Goal: Information Seeking & Learning: Learn about a topic

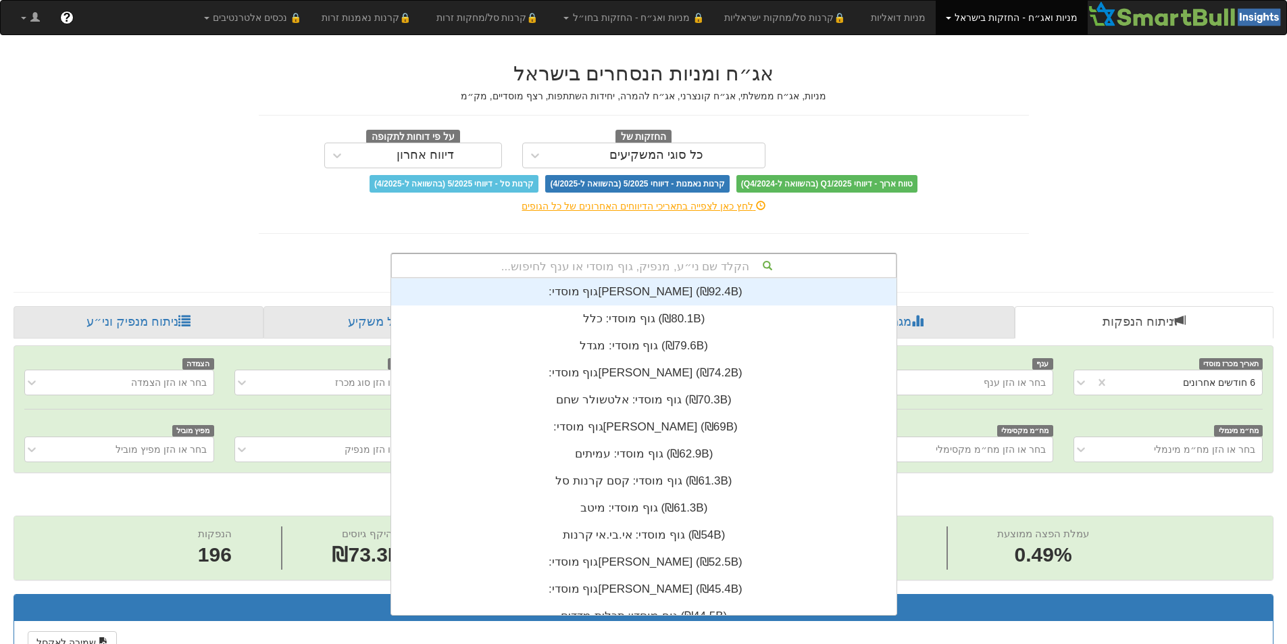
click at [632, 268] on div "הקלד שם ני״ע, מנפיק, גוף מוסדי או ענף לחיפוש..." at bounding box center [644, 265] width 504 height 23
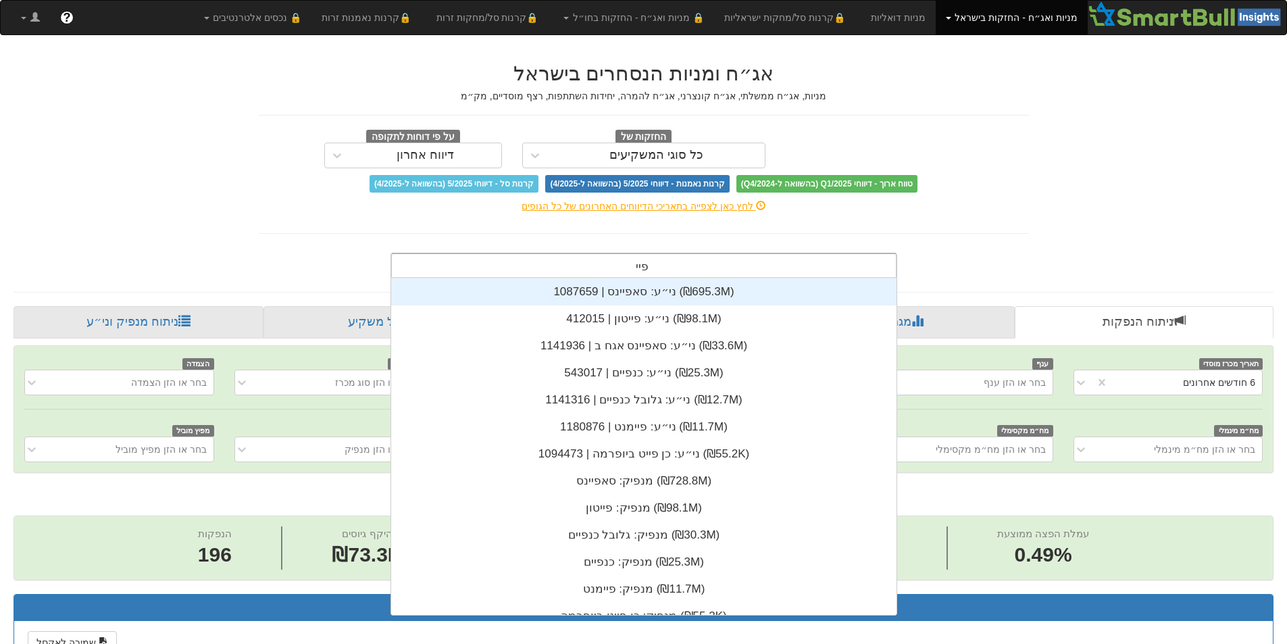
scroll to position [54, 0]
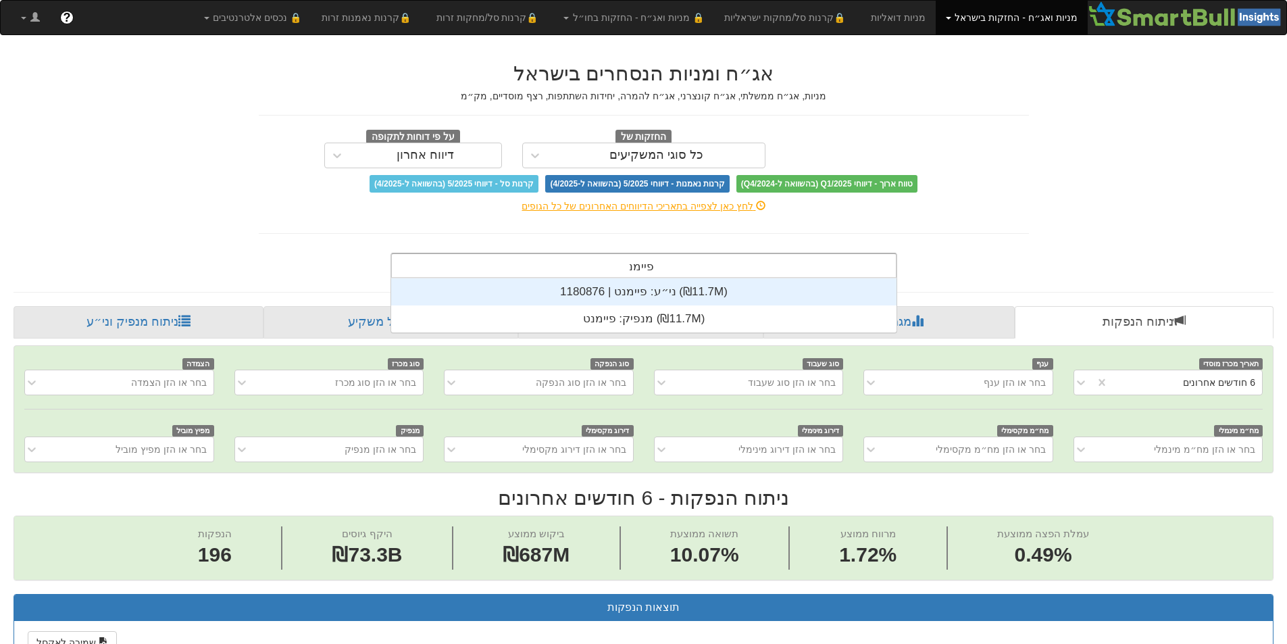
type input "פיימנט"
click at [642, 295] on div "ני״ע: ‏פיימנט | 1180876 ‎(₪11.7M)‎" at bounding box center [643, 291] width 505 height 27
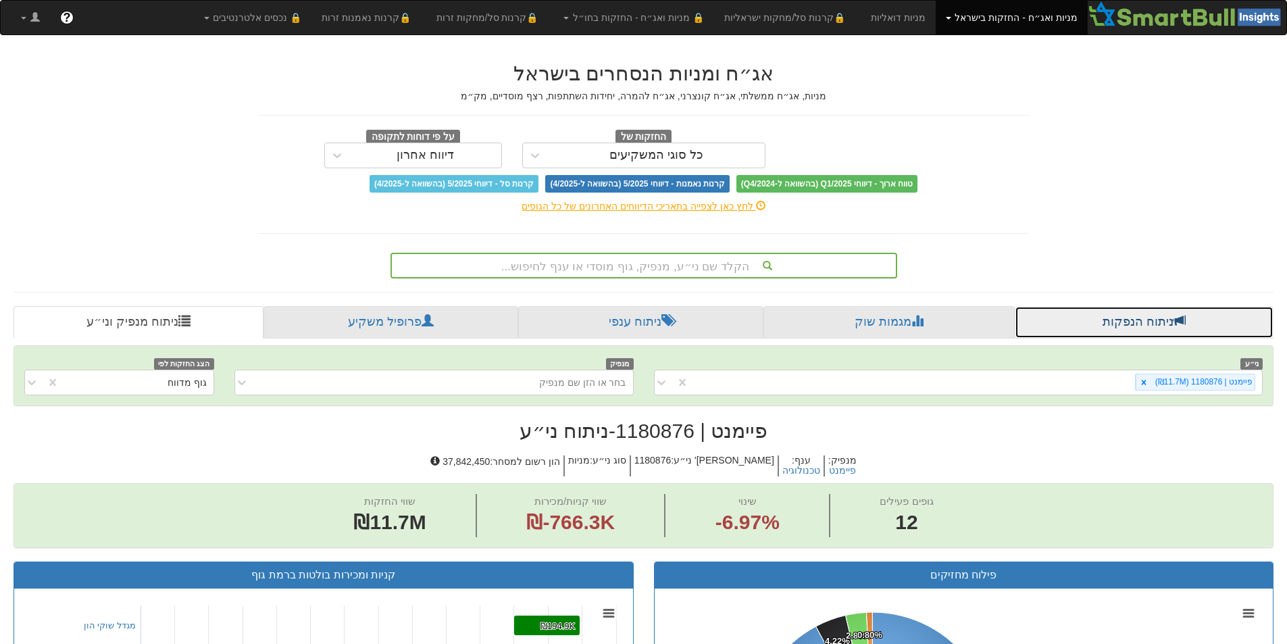
click at [1129, 324] on link "ניתוח הנפקות" at bounding box center [1144, 322] width 259 height 32
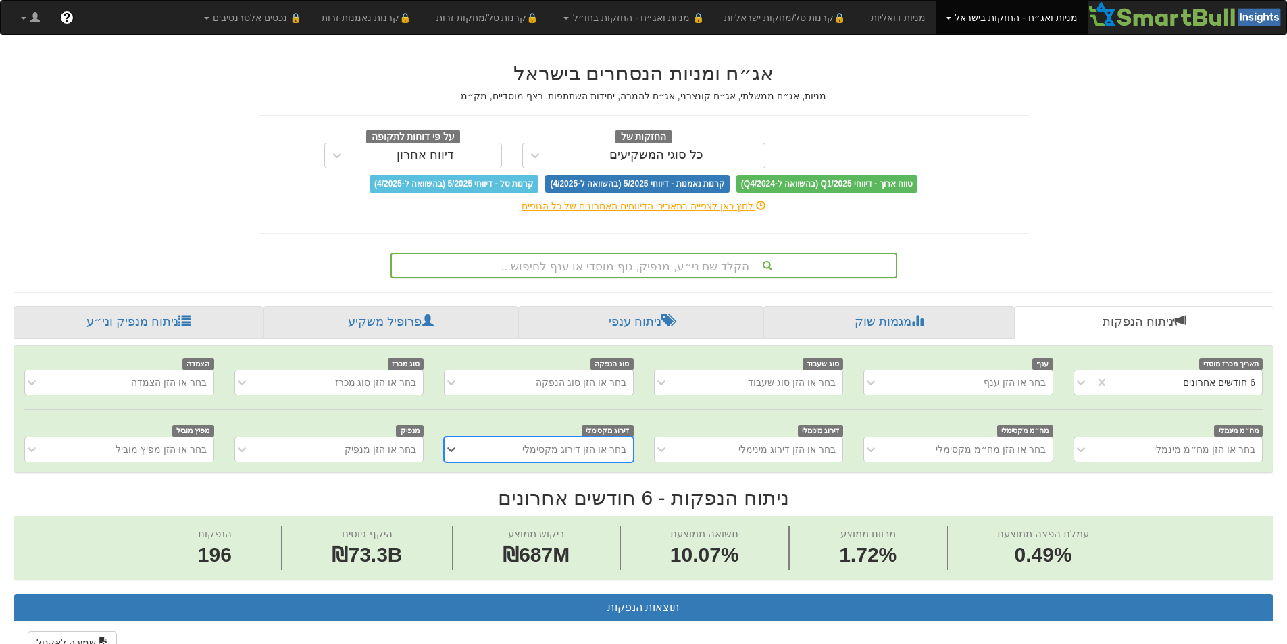
click at [684, 266] on div "הקלד שם ני״ע, מנפיק, גוף מוסדי או ענף לחיפוש..." at bounding box center [644, 265] width 504 height 23
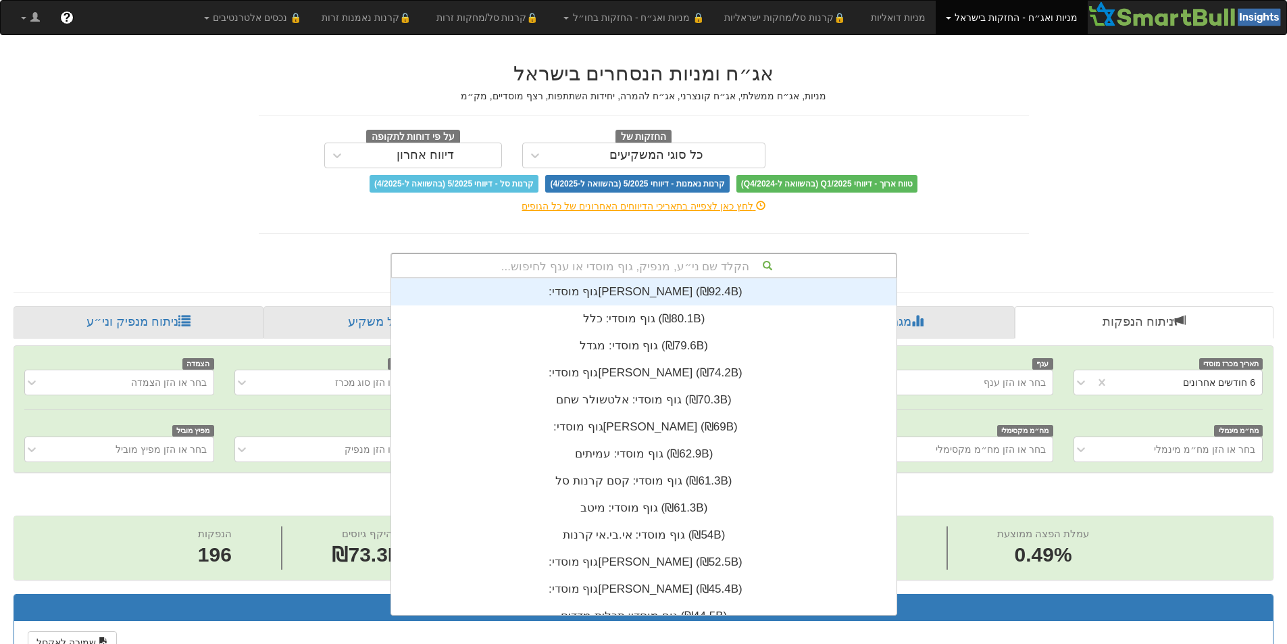
scroll to position [336, 0]
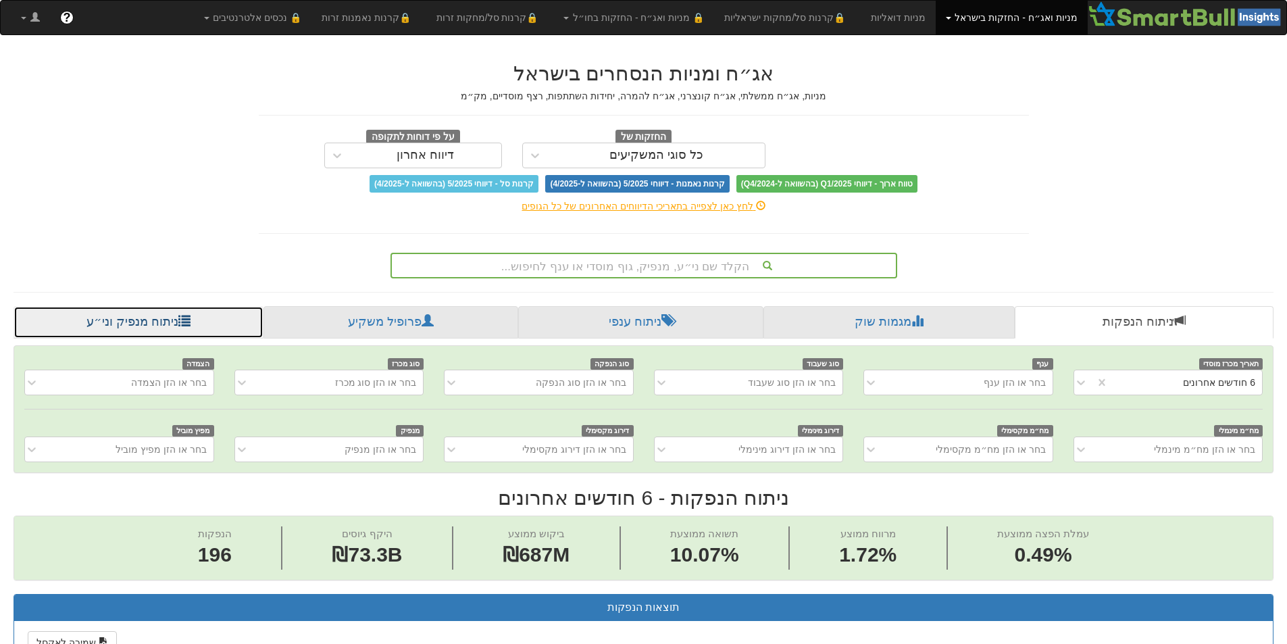
click at [132, 322] on link "ניתוח מנפיק וני״ע" at bounding box center [139, 322] width 250 height 32
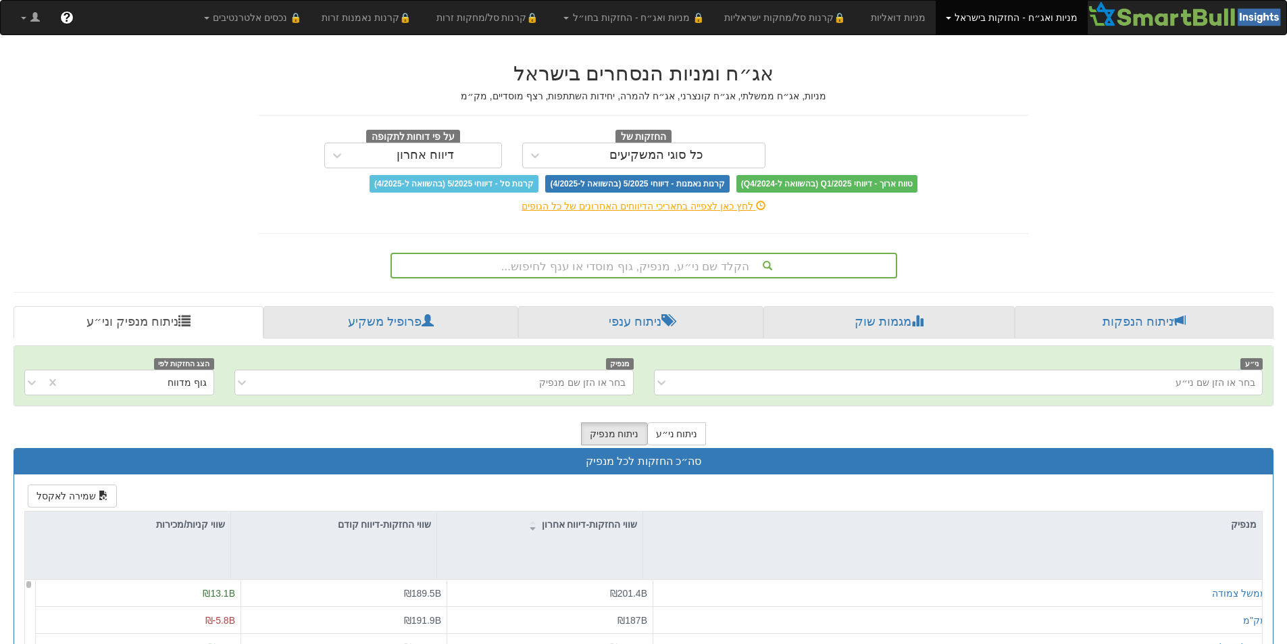
click at [659, 266] on div "הקלד שם ני״ע, מנפיק, גוף מוסדי או ענף לחיפוש..." at bounding box center [644, 265] width 504 height 23
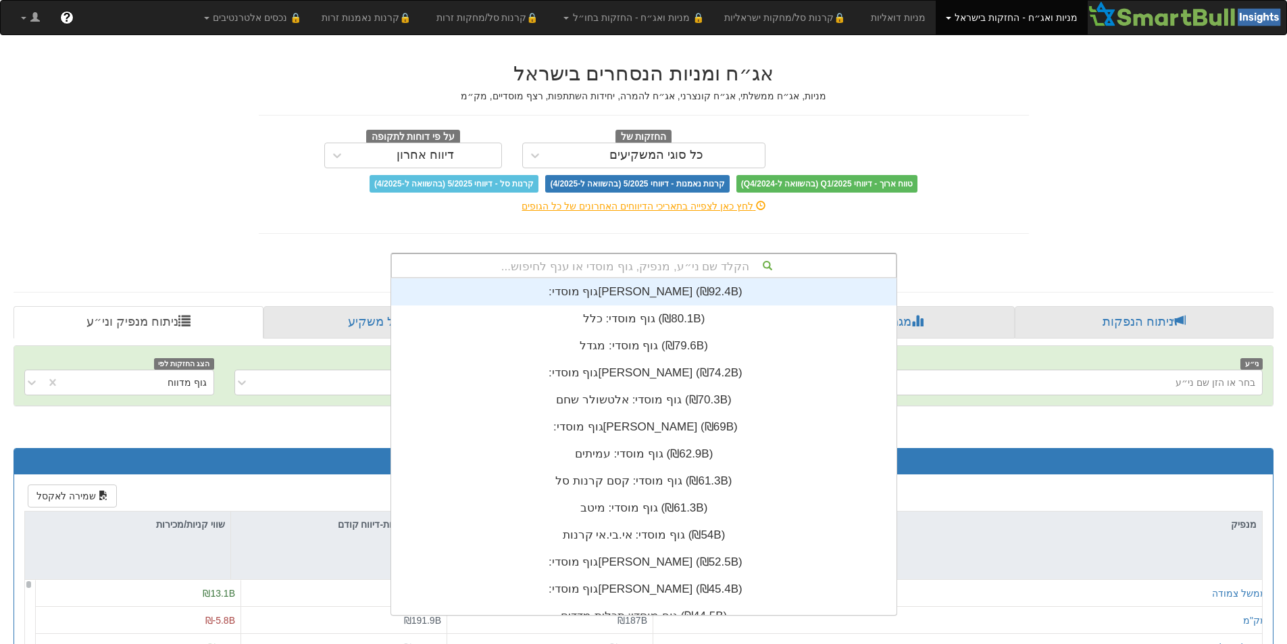
scroll to position [336, 0]
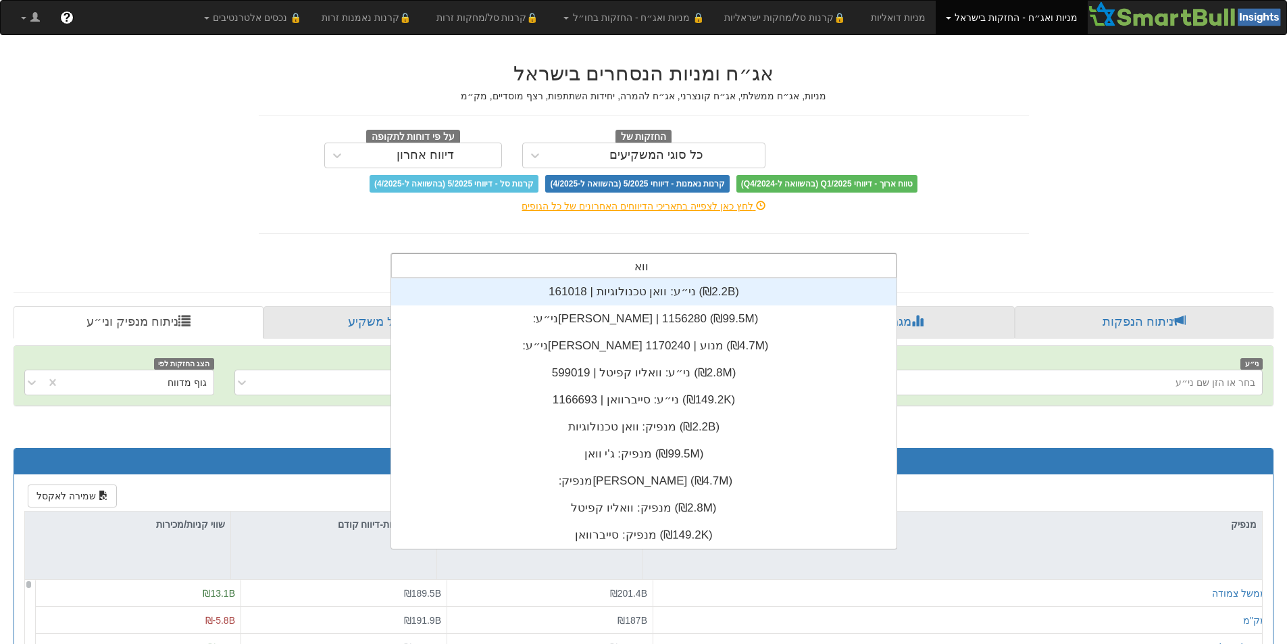
type input "וואן"
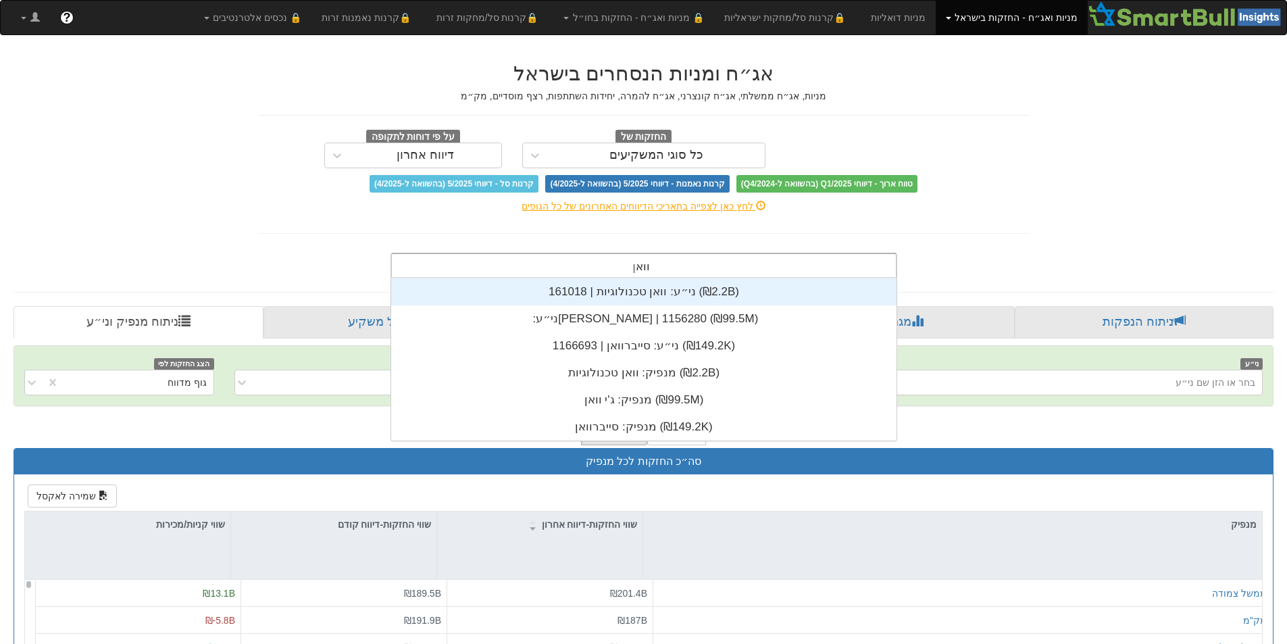
click at [653, 295] on div "ני״ע: ‏וואן טכנולוגיות | 161018 ‎(₪2.2B)‎" at bounding box center [643, 291] width 505 height 27
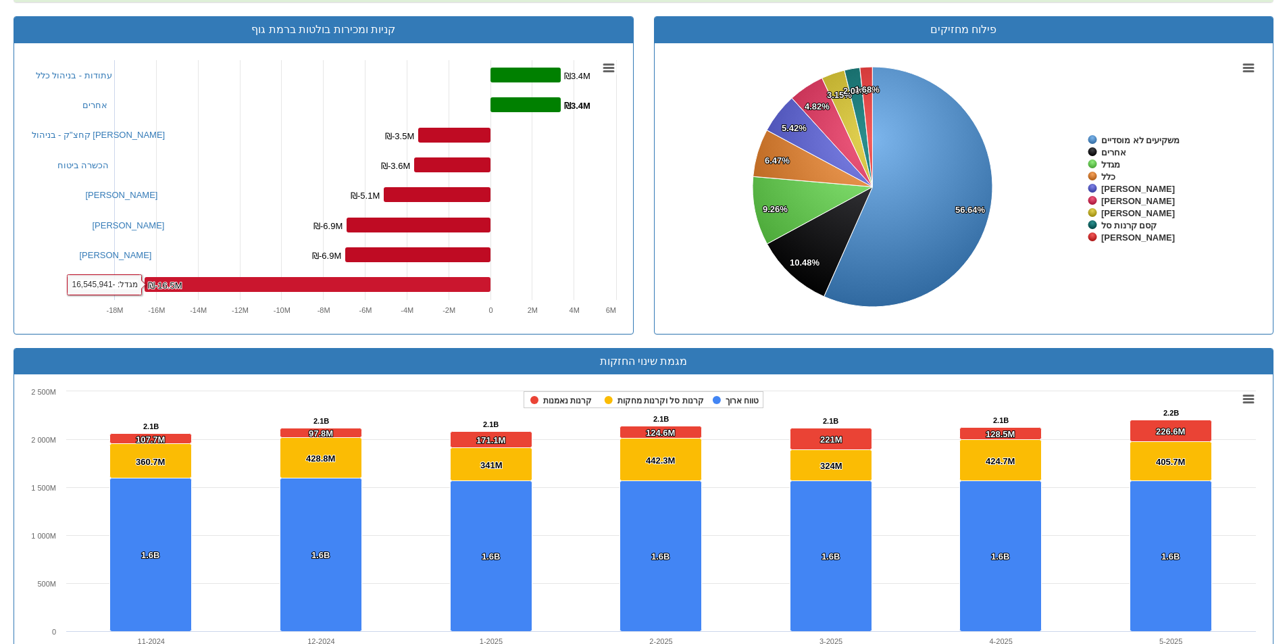
scroll to position [971, 0]
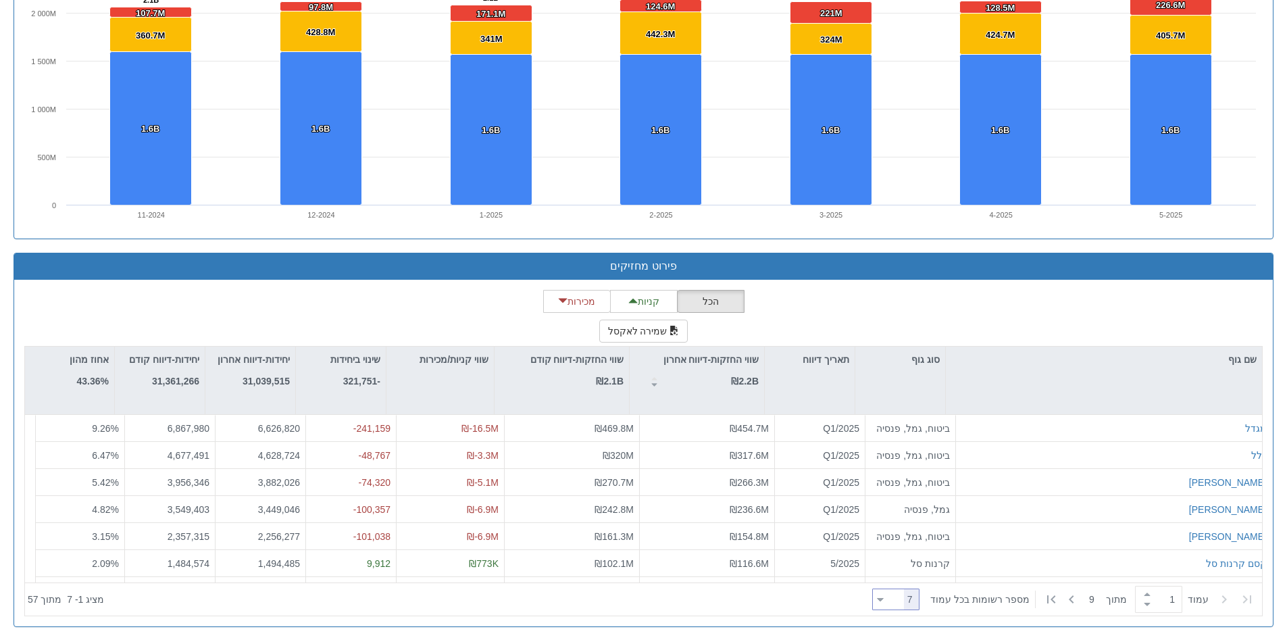
click at [884, 596] on div at bounding box center [880, 599] width 7 height 18
click at [898, 513] on div "25" at bounding box center [904, 512] width 47 height 22
type input "25"
click at [917, 536] on div "קרנות סל" at bounding box center [903, 536] width 46 height 20
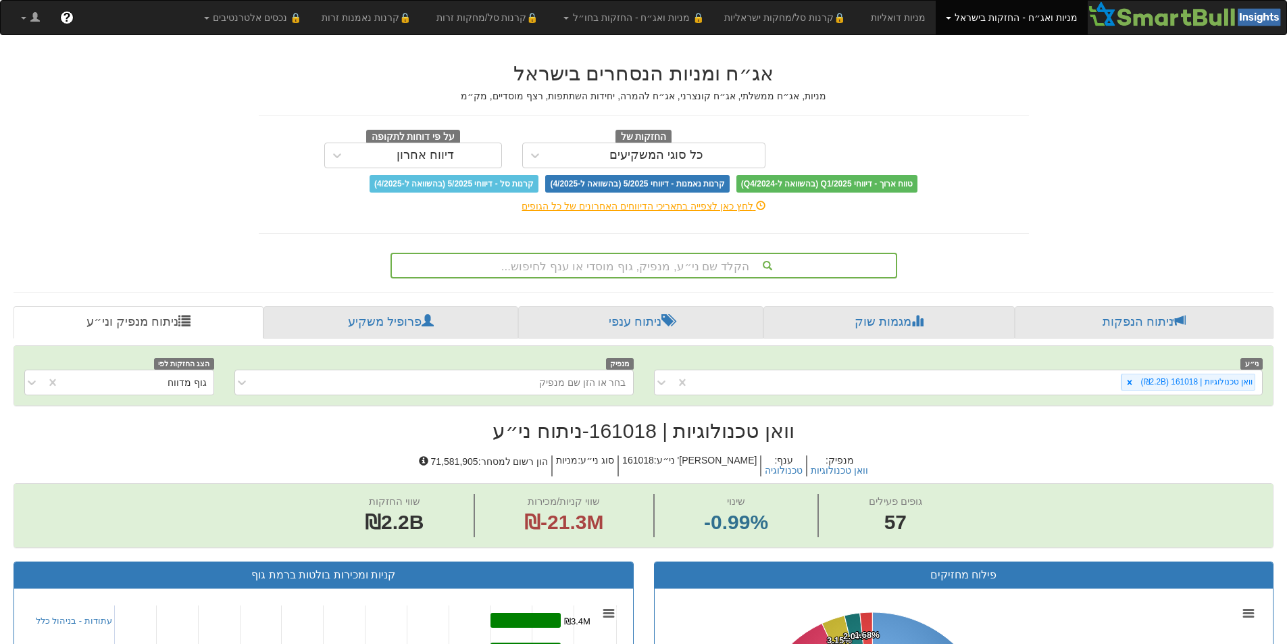
click at [640, 268] on div "הקלד שם ני״ע, מנפיק, גוף מוסדי או ענף לחיפוש..." at bounding box center [644, 265] width 504 height 23
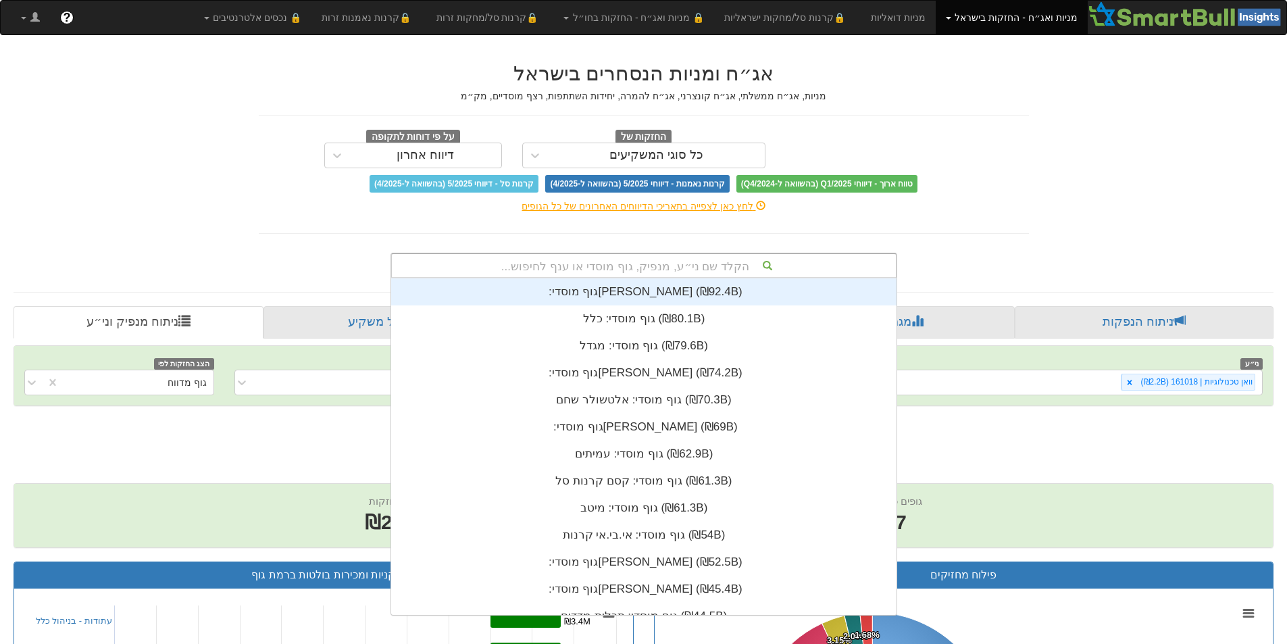
scroll to position [336, 0]
